Goal: Task Accomplishment & Management: Book appointment/travel/reservation

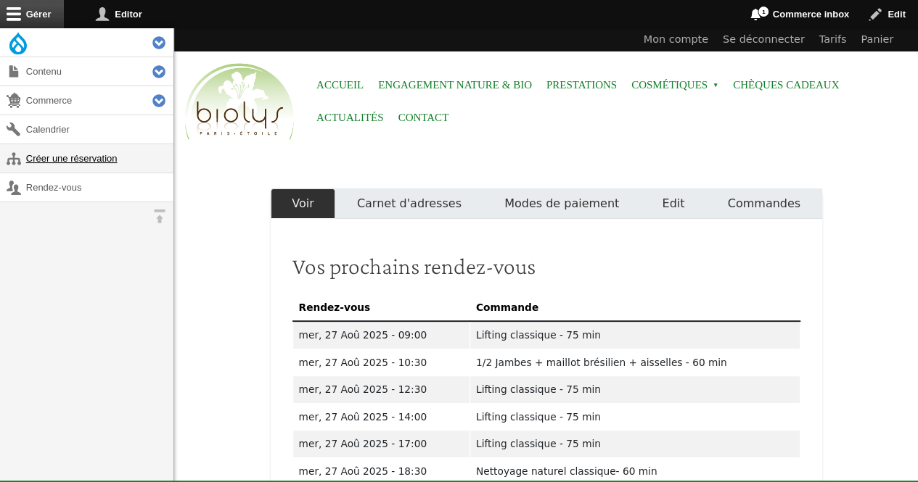
click at [84, 155] on link "Créer une réservation" at bounding box center [86, 158] width 173 height 28
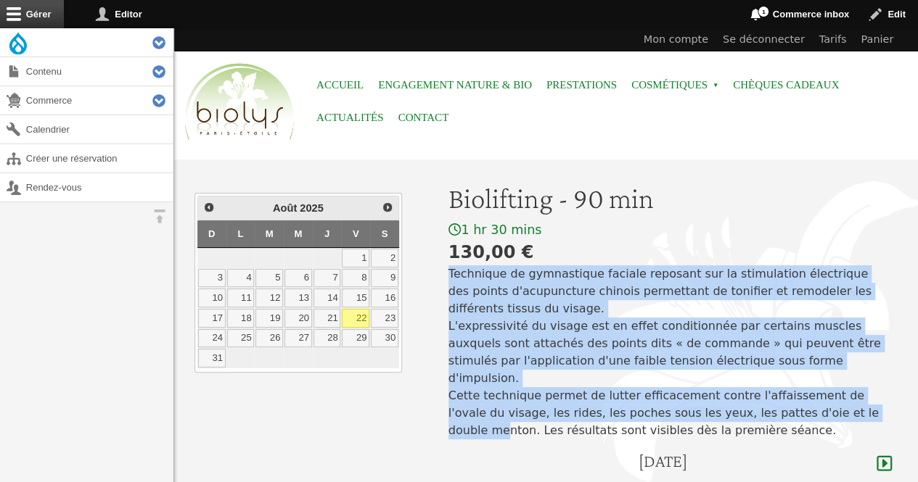
drag, startPoint x: 0, startPoint y: 0, endPoint x: 398, endPoint y: 254, distance: 472.4
click at [398, 254] on div "Biolifting - 90 min 1 hr 30 mins 130,00 € Technique de gymnastique faciale repo…" at bounding box center [546, 406] width 744 height 451
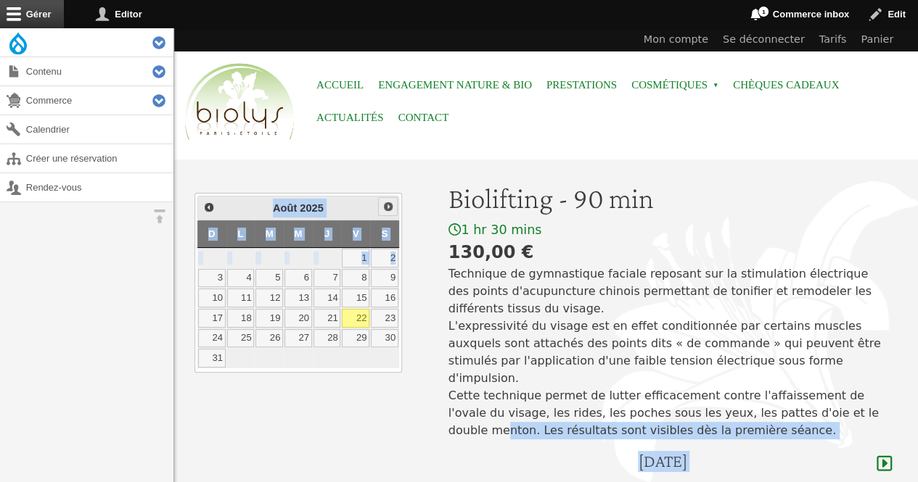
click at [382, 214] on link "Suivant" at bounding box center [387, 206] width 19 height 19
